Goal: Task Accomplishment & Management: Complete application form

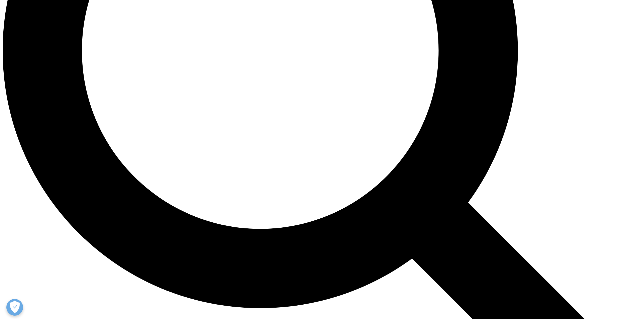
scroll to position [850, 0]
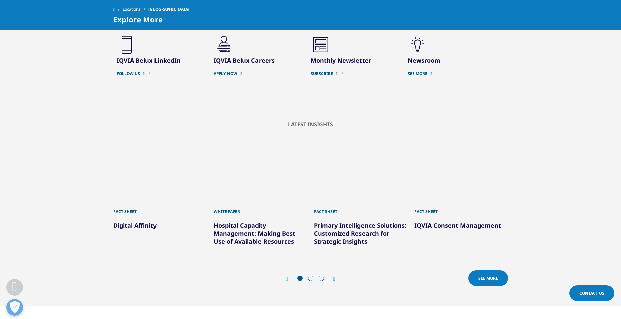
click at [231, 55] on div ".cls-1{fill:#231f20;} IQVIA Belux Careers" at bounding box center [262, 61] width 97 height 53
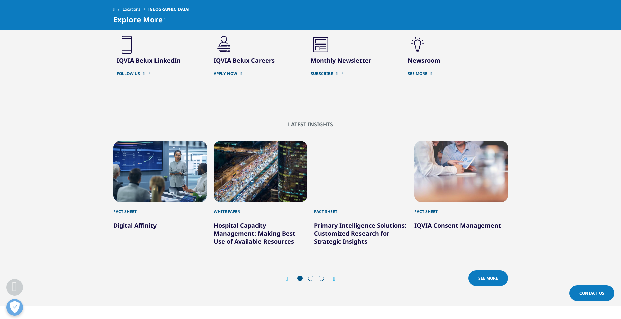
click at [230, 71] on link "APPLY NOW" at bounding box center [257, 73] width 87 height 5
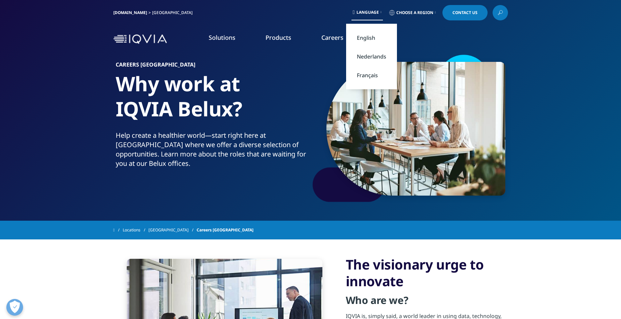
click at [542, 141] on section "Careers Belgium Why work at IQVIA Belux? Help create a healthier world—start ri…" at bounding box center [310, 110] width 621 height 221
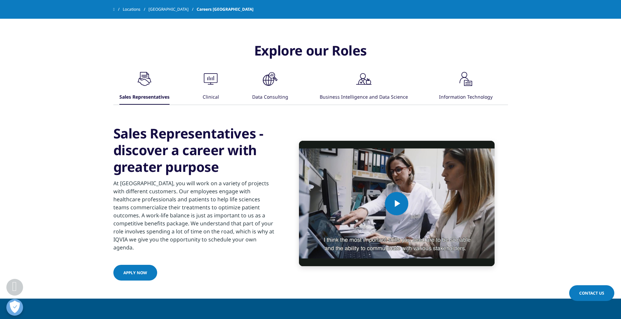
scroll to position [359, 0]
click at [485, 101] on div "Information Technology" at bounding box center [465, 97] width 53 height 14
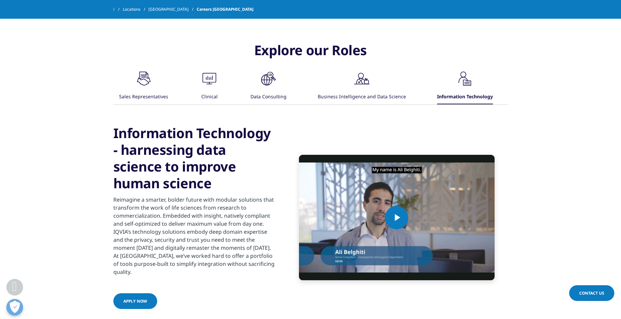
click at [550, 144] on div "Explore our Roles .cls-1{fill:#00a3e0;} Sales Representatives .cls-1{fill:#00a3…" at bounding box center [310, 176] width 621 height 302
click at [396, 218] on span "Video Player" at bounding box center [396, 218] width 0 height 0
click at [156, 241] on p "Reimagine a smarter, bolder future with modular solutions that transform the wo…" at bounding box center [194, 238] width 162 height 84
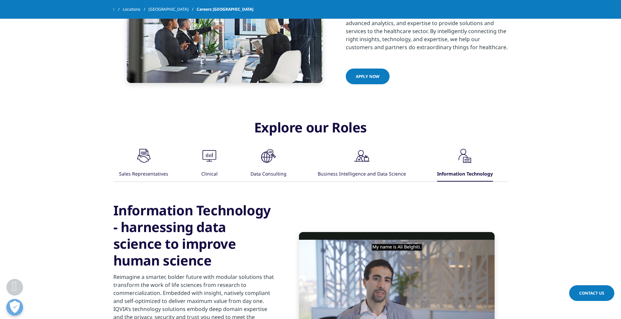
scroll to position [282, 0]
click at [371, 167] on div "Business Intelligence and Data Science" at bounding box center [362, 174] width 88 height 14
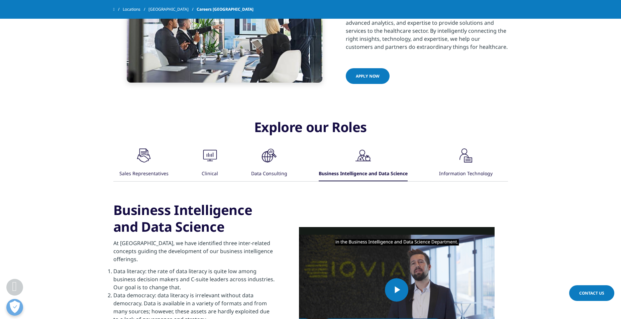
click at [548, 165] on div "Explore our Roles .cls-1{fill:#00a3e0;} Sales Representatives .cls-1{fill:#00a3…" at bounding box center [310, 248] width 621 height 292
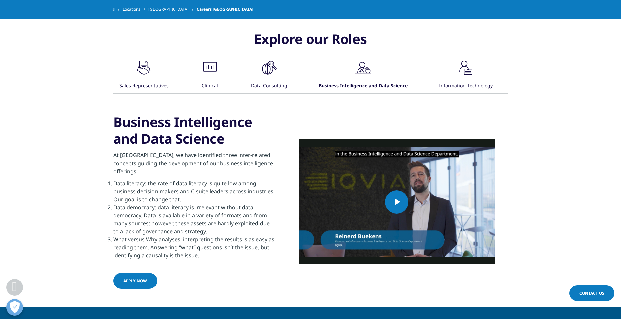
scroll to position [372, 0]
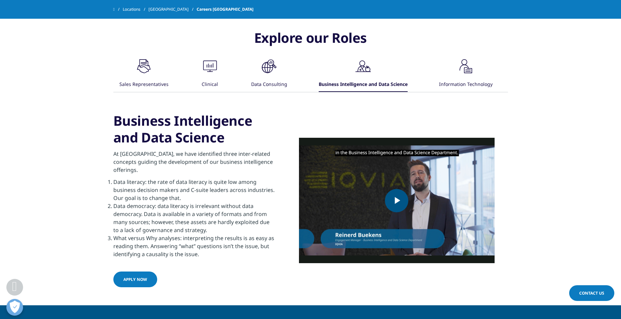
click at [396, 201] on span "Video Player" at bounding box center [396, 201] width 0 height 0
click at [592, 140] on div "Explore our Roles .cls-1{fill:#00a3e0;} Sales Representatives .cls-1{fill:#00a3…" at bounding box center [310, 159] width 621 height 292
click at [557, 151] on div "Explore our Roles .cls-1{fill:#00a3e0;} Sales Representatives .cls-1{fill:#00a3…" at bounding box center [310, 159] width 621 height 292
click at [154, 75] on icon ".cls-1{fill:#00a3e0;}" at bounding box center [144, 66] width 20 height 20
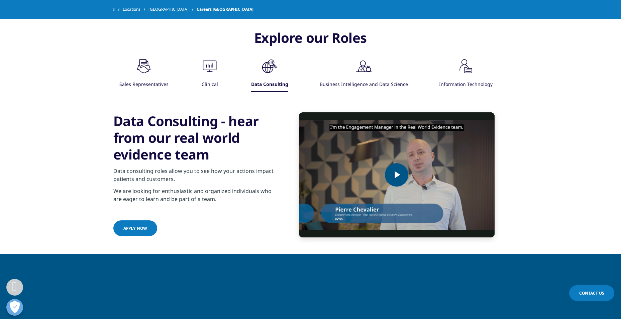
click at [396, 175] on span "Video Player" at bounding box center [396, 175] width 0 height 0
click at [563, 149] on div "Explore our Roles .cls-1{fill:#00a3e0;} Sales Representatives .cls-1{fill:#00a3…" at bounding box center [310, 133] width 621 height 241
click at [199, 72] on button ".cls-1{fill:#00a3e0;} Clinical" at bounding box center [209, 74] width 21 height 36
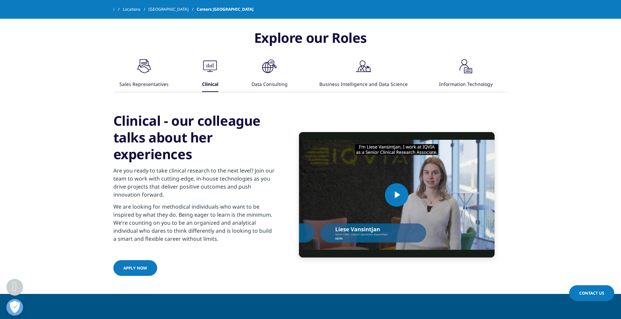
click at [338, 75] on div ".cls-1{fill:#00a3e0;} Business Intelligence and Data Science" at bounding box center [363, 74] width 88 height 36
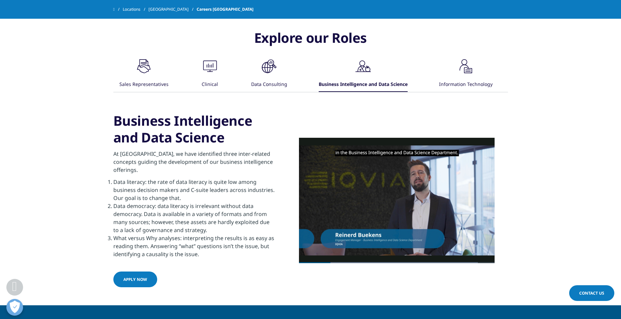
click at [151, 272] on link "Apply now" at bounding box center [135, 279] width 44 height 16
click at [560, 90] on div "Explore our Roles .cls-1{fill:#00a3e0;} Sales Representatives .cls-1{fill:#00a3…" at bounding box center [310, 159] width 621 height 292
